Goal: Information Seeking & Learning: Find specific fact

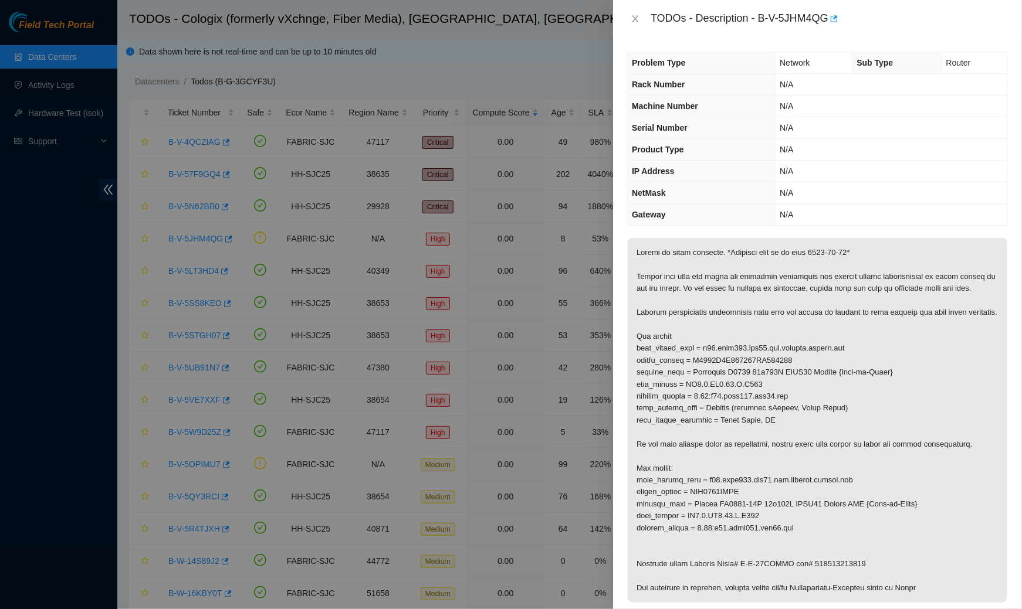
scroll to position [822, 0]
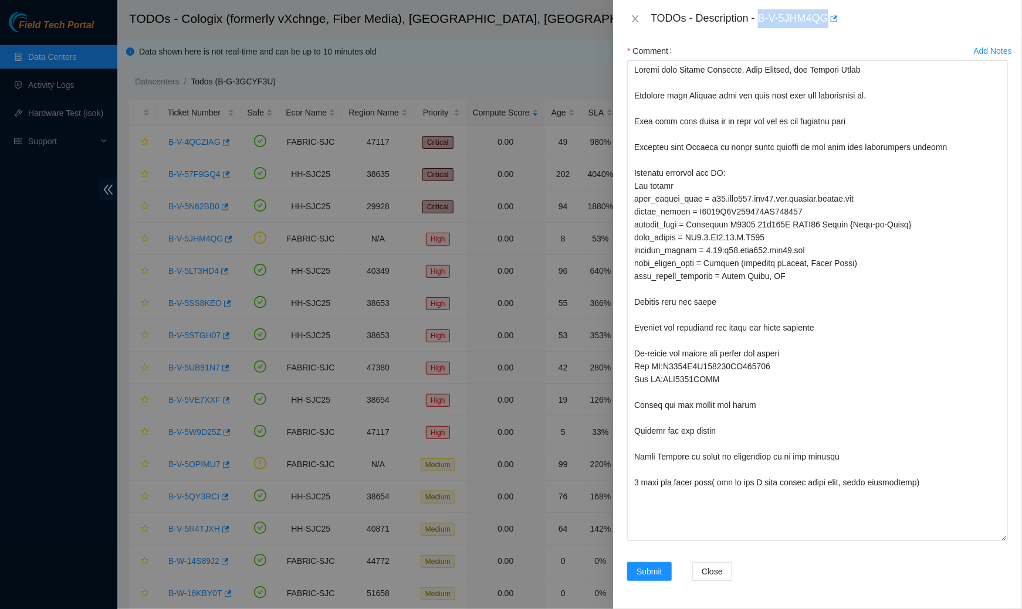
drag, startPoint x: 832, startPoint y: 16, endPoint x: 762, endPoint y: 26, distance: 71.0
click at [762, 26] on div "TODOs - Description - B-V-5JHM4QG" at bounding box center [828, 18] width 357 height 19
copy div "B-V-5JHM4QG"
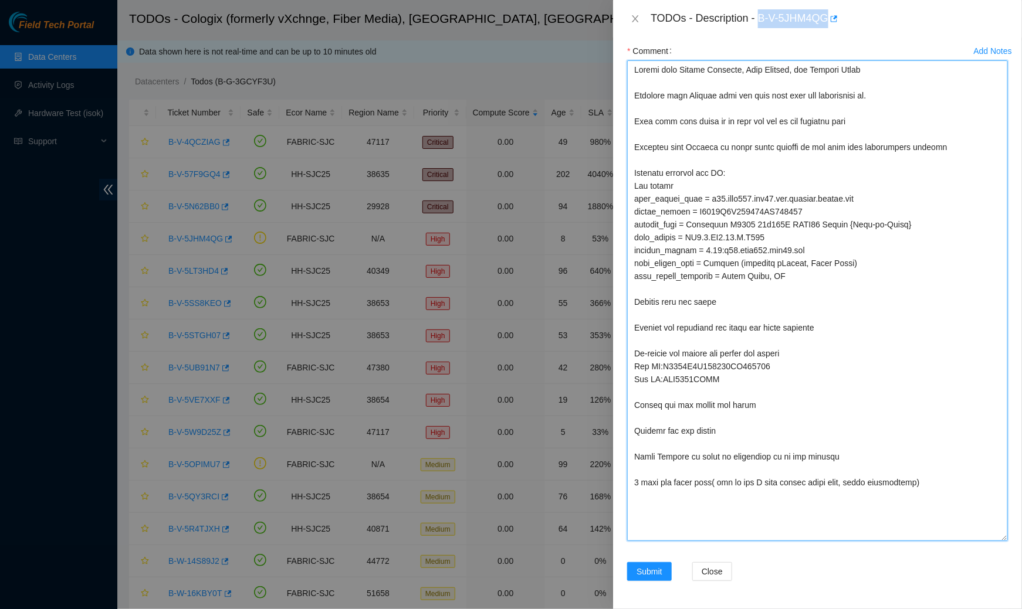
click at [839, 327] on textarea "Comment" at bounding box center [817, 300] width 381 height 481
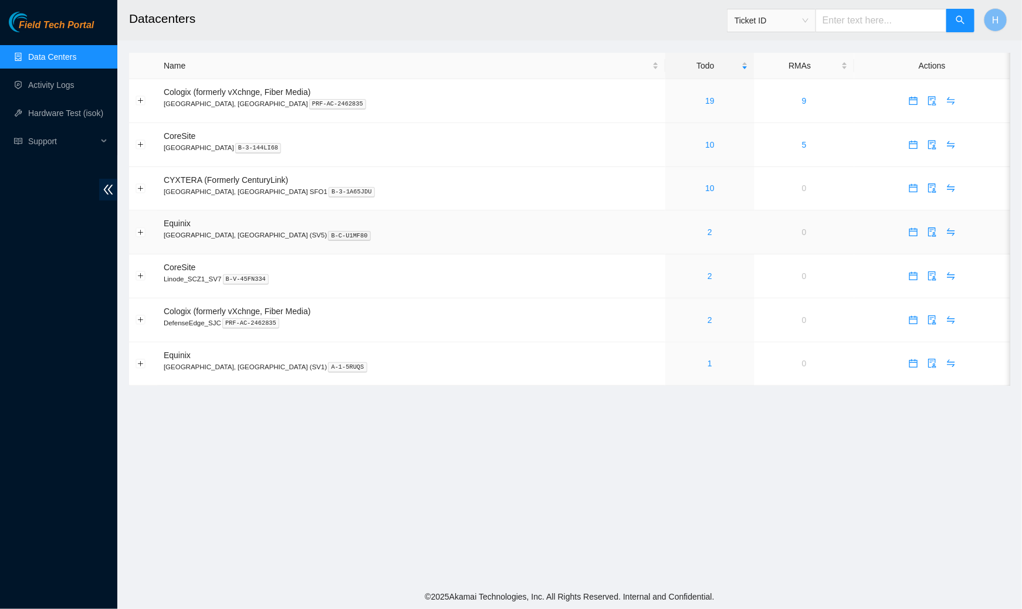
click at [672, 226] on div "2" at bounding box center [710, 232] width 76 height 13
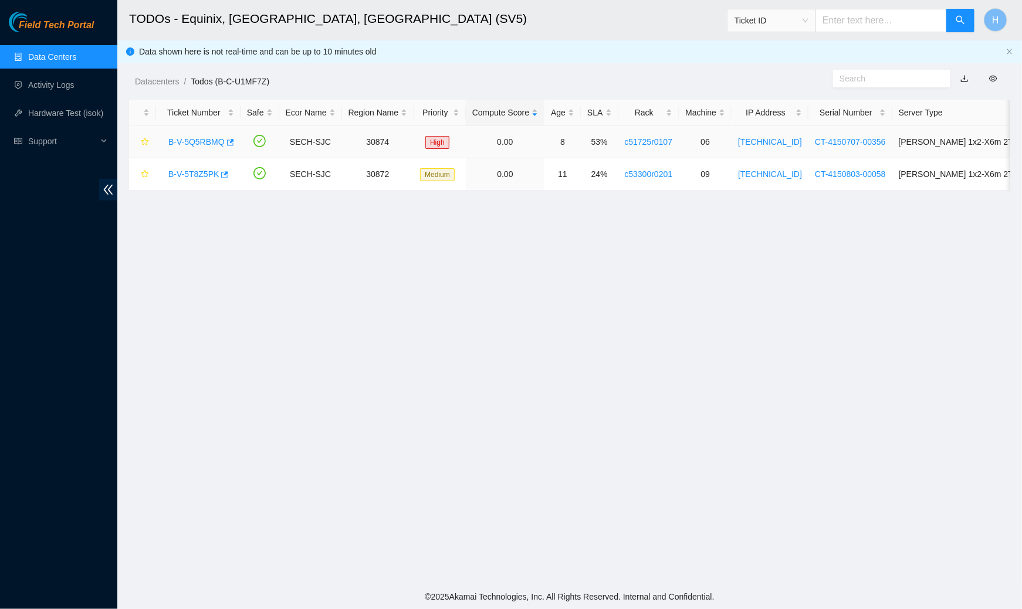
click at [186, 143] on link "B-V-5Q5RBMQ" at bounding box center [196, 141] width 56 height 9
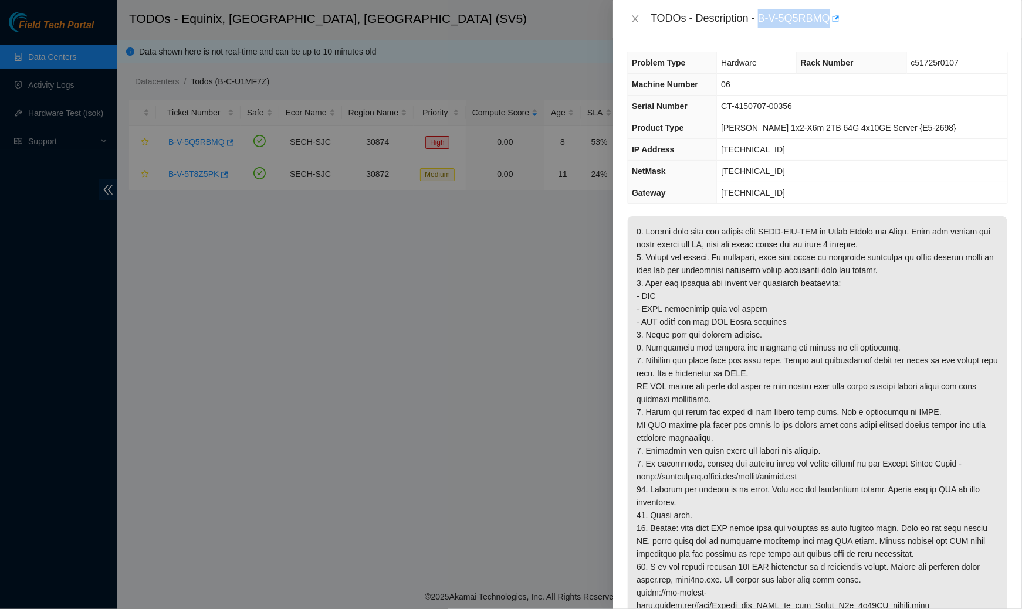
drag, startPoint x: 834, startPoint y: 13, endPoint x: 760, endPoint y: 13, distance: 73.9
click at [760, 13] on div "TODOs - Description - B-V-5Q5RBMQ" at bounding box center [828, 18] width 357 height 19
copy div "B-V-5Q5RBMQ"
click at [637, 18] on icon "close" at bounding box center [634, 18] width 9 height 9
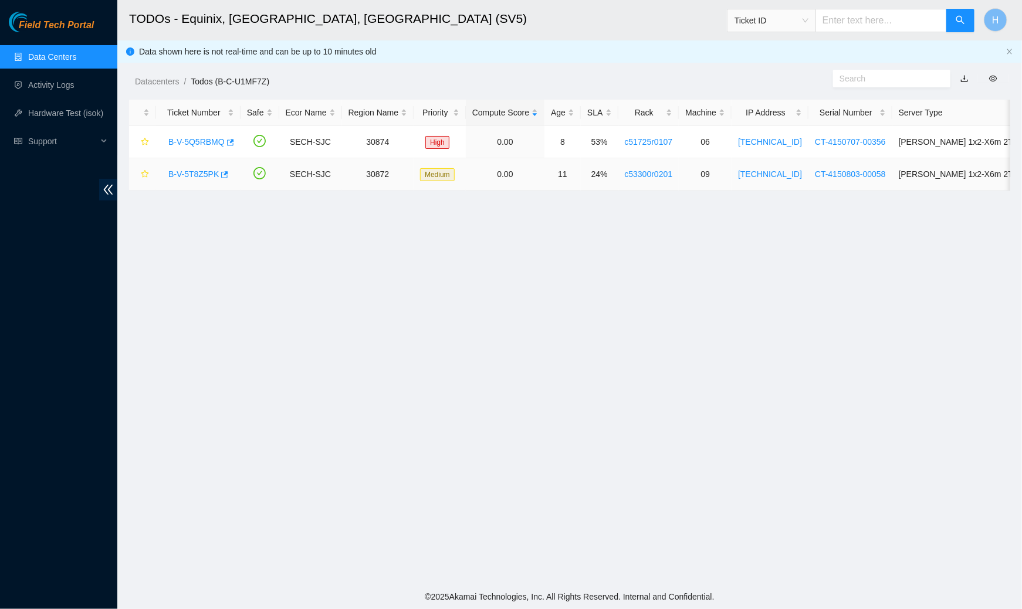
click at [208, 169] on link "B-V-5T8Z5PK" at bounding box center [193, 173] width 50 height 9
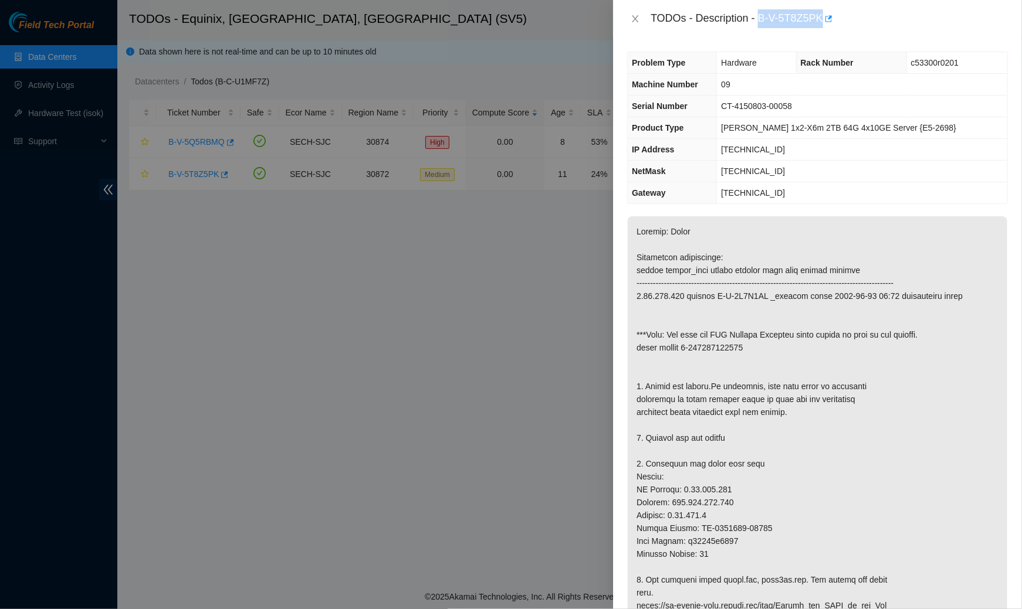
drag, startPoint x: 762, startPoint y: 16, endPoint x: 828, endPoint y: 12, distance: 65.8
click at [828, 12] on div "TODOs - Description - B-V-5T8Z5PK" at bounding box center [828, 18] width 357 height 19
copy div "B-V-5T8Z5PK"
click at [636, 15] on icon "close" at bounding box center [634, 18] width 9 height 9
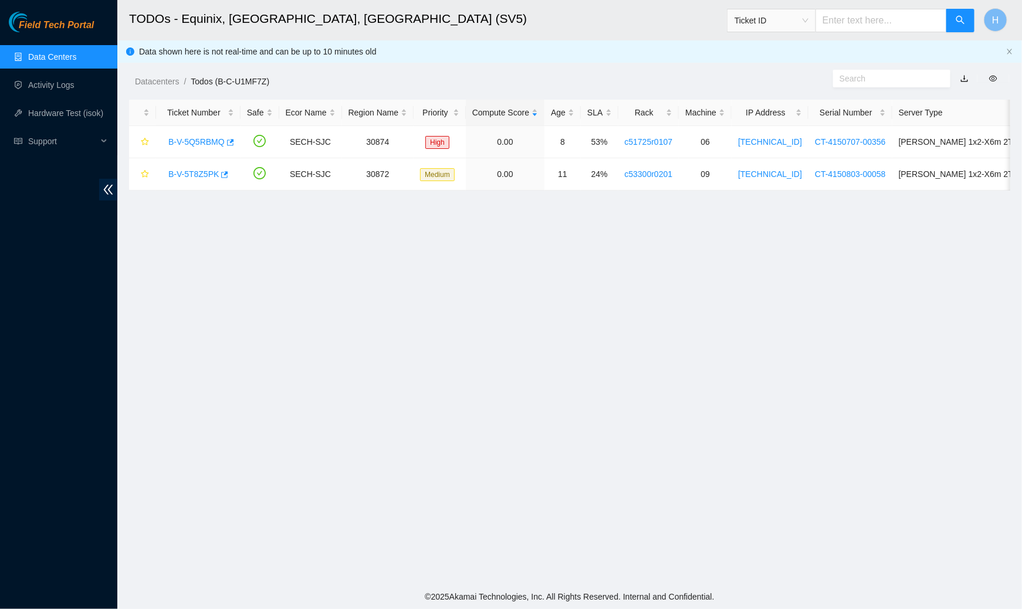
click at [47, 52] on link "Data Centers" at bounding box center [52, 56] width 48 height 9
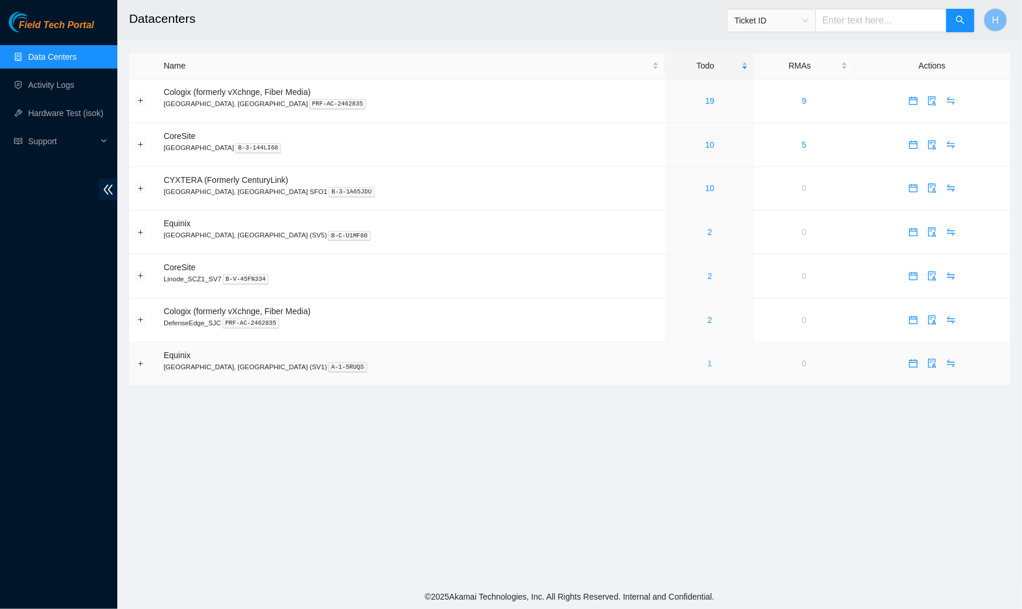
click at [707, 364] on link "1" at bounding box center [709, 363] width 5 height 9
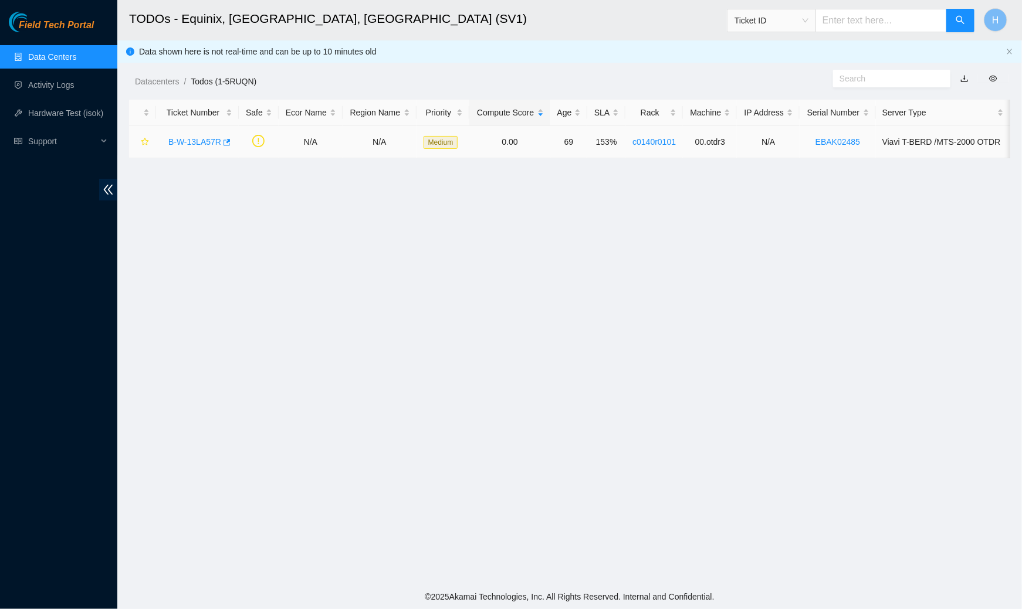
click at [184, 133] on div "B-W-13LA57R" at bounding box center [197, 142] width 70 height 19
click at [187, 135] on div "B-W-13LA57R" at bounding box center [197, 142] width 70 height 19
click at [188, 138] on link "B-W-13LA57R" at bounding box center [194, 141] width 53 height 9
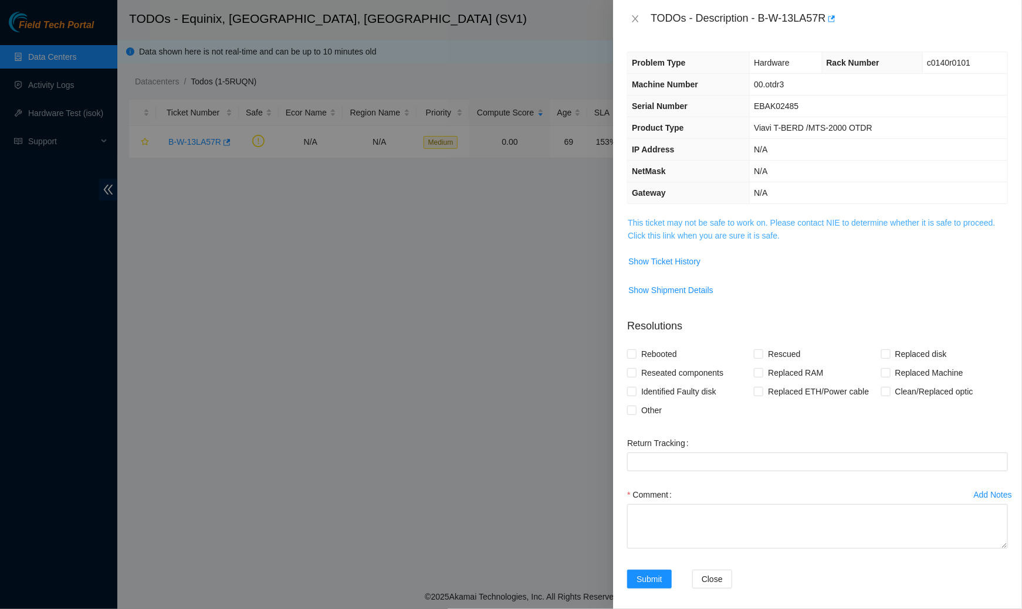
click at [781, 225] on link "This ticket may not be safe to work on. Please contact NIE to determine whether…" at bounding box center [811, 229] width 367 height 22
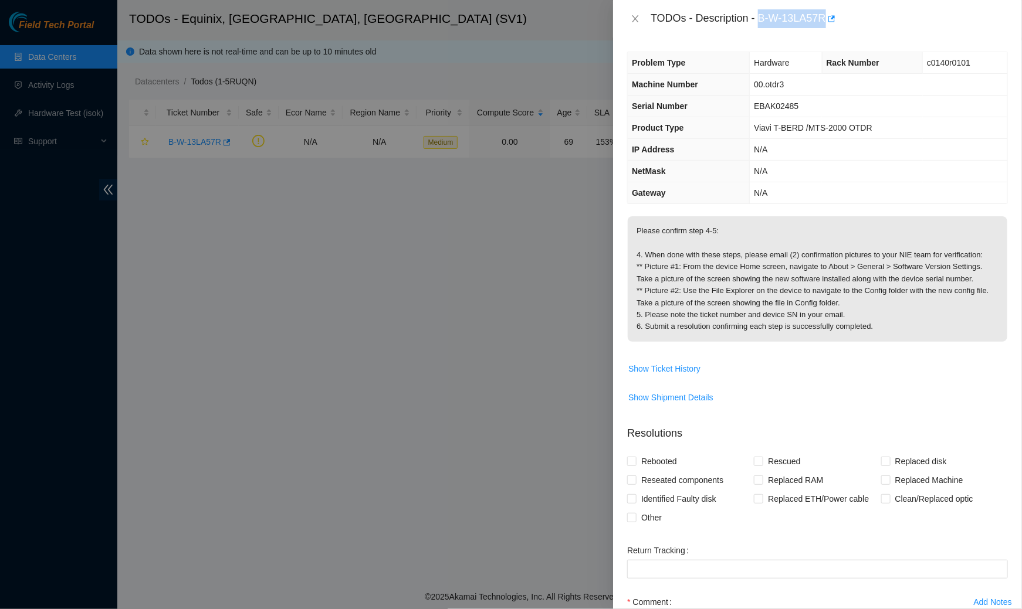
drag, startPoint x: 830, startPoint y: 18, endPoint x: 761, endPoint y: 22, distance: 68.7
click at [761, 22] on div "TODOs - Description - B-W-13LA57R" at bounding box center [828, 18] width 357 height 19
copy div "B-W-13LA57R"
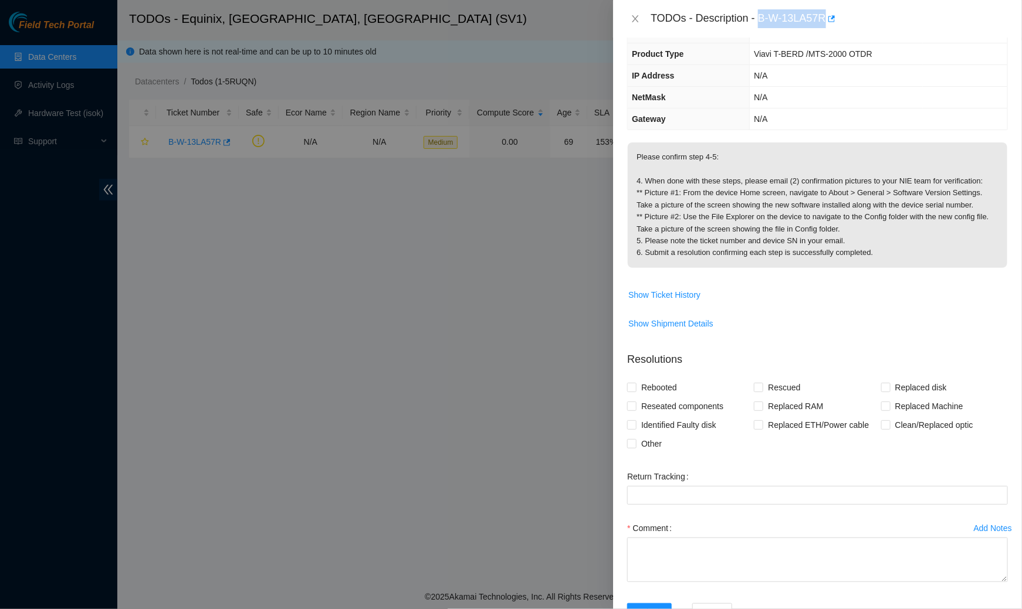
scroll to position [77, 0]
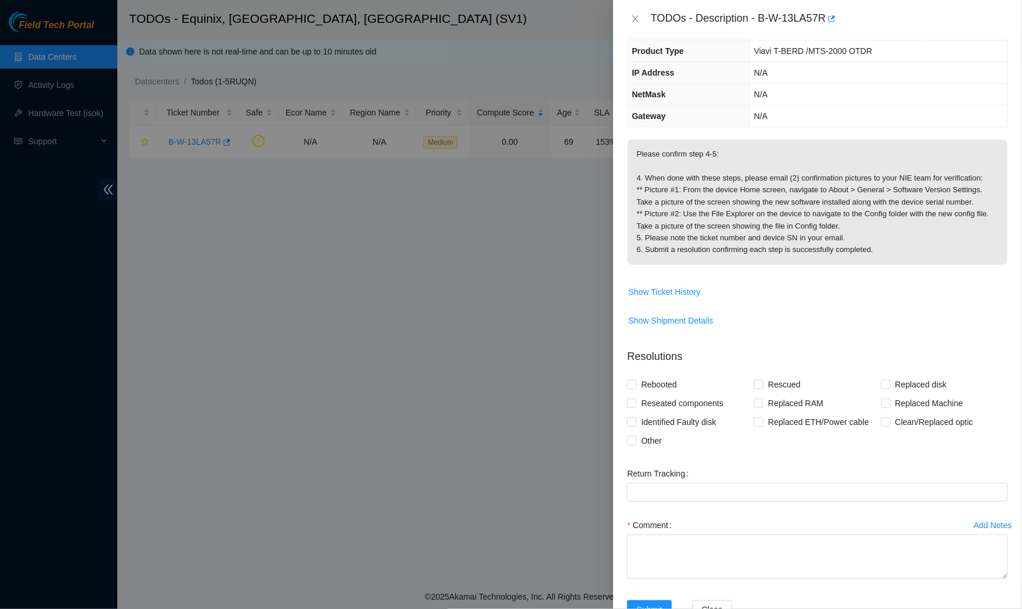
click at [852, 301] on span "Show Ticket History" at bounding box center [817, 292] width 379 height 19
